Goal: Information Seeking & Learning: Find specific page/section

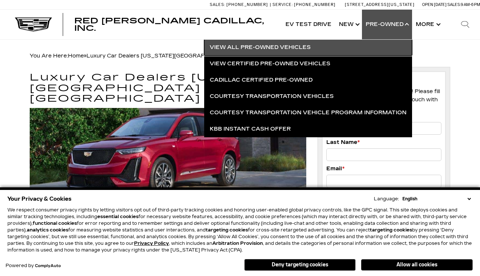
click at [279, 47] on link "View All Pre-Owned Vehicles" at bounding box center [308, 47] width 208 height 16
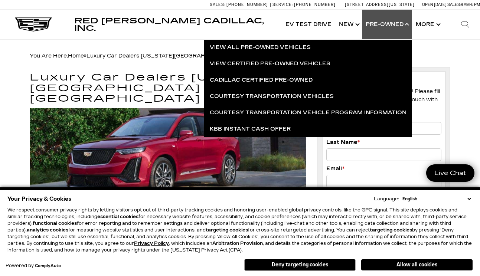
click at [308, 266] on button "Deny targeting cookies" at bounding box center [299, 265] width 111 height 12
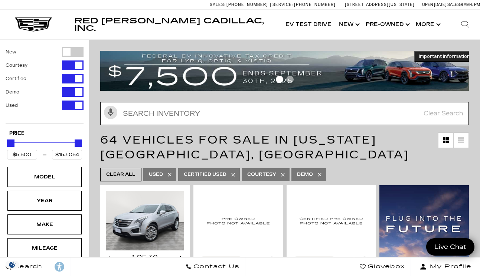
click at [168, 116] on input "text" at bounding box center [284, 113] width 369 height 23
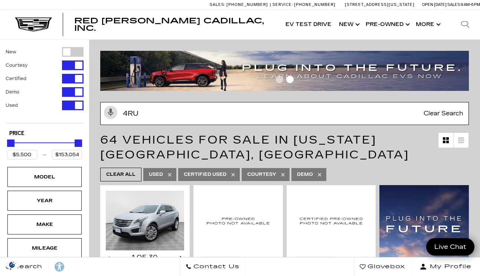
type input "4run"
